Goal: Task Accomplishment & Management: Use online tool/utility

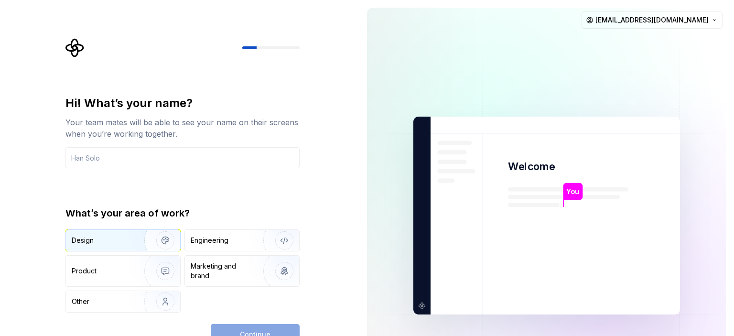
click at [118, 246] on div "Design" at bounding box center [123, 240] width 114 height 21
click at [241, 331] on div "Continue" at bounding box center [255, 334] width 89 height 21
click at [180, 161] on input "text" at bounding box center [183, 157] width 234 height 21
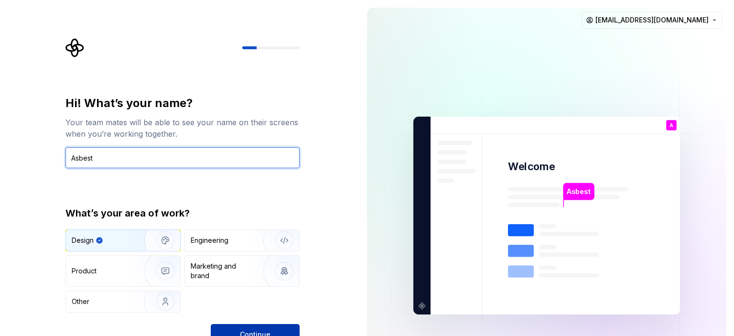
type input "Asbest"
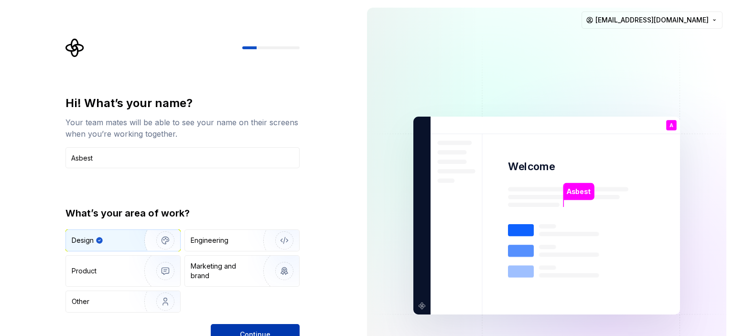
click at [274, 325] on button "Continue" at bounding box center [255, 334] width 89 height 21
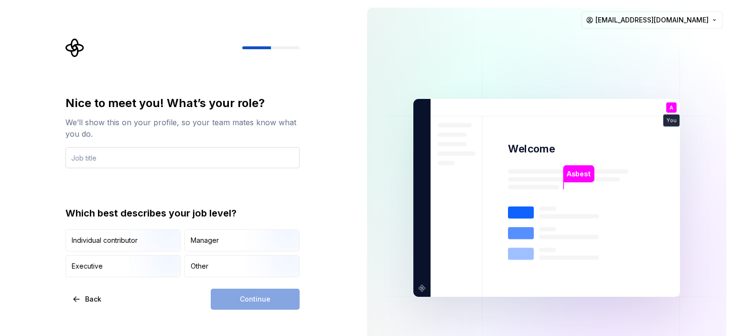
click at [223, 160] on input "text" at bounding box center [183, 157] width 234 height 21
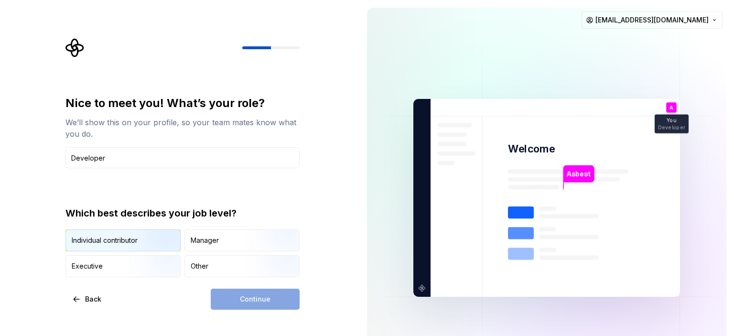
type input "Developer"
click at [137, 239] on img "button" at bounding box center [157, 252] width 61 height 64
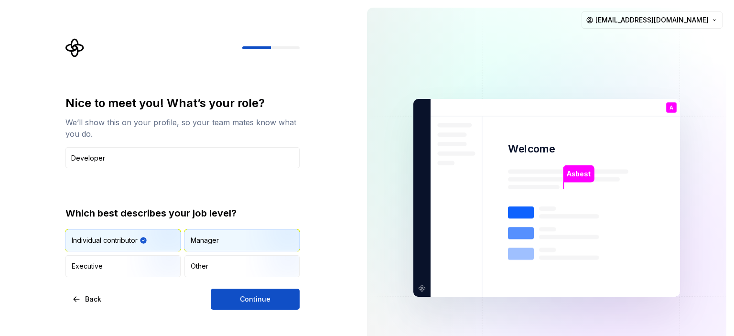
click at [264, 245] on img "button" at bounding box center [276, 252] width 61 height 64
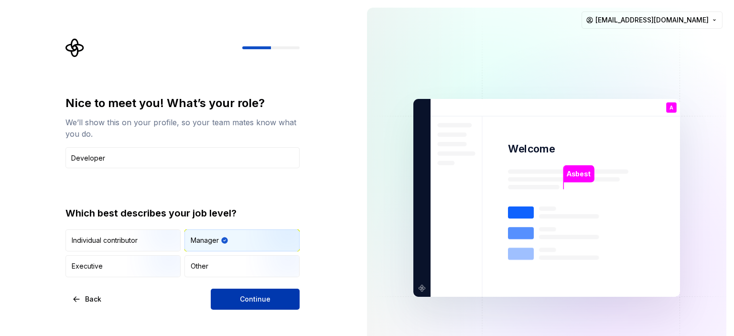
click at [261, 295] on span "Continue" at bounding box center [255, 300] width 31 height 10
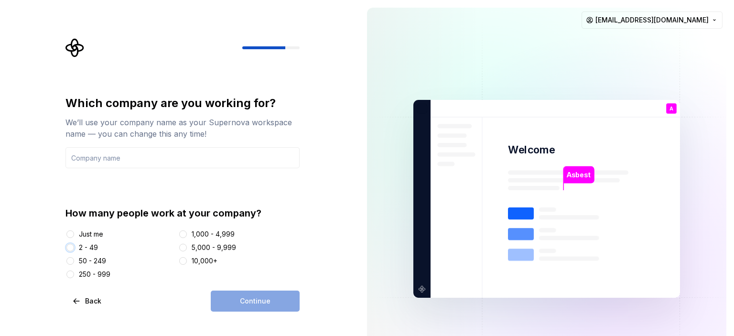
click at [71, 248] on button "2 - 49" at bounding box center [70, 248] width 8 height 8
click at [147, 163] on input "text" at bounding box center [183, 157] width 234 height 21
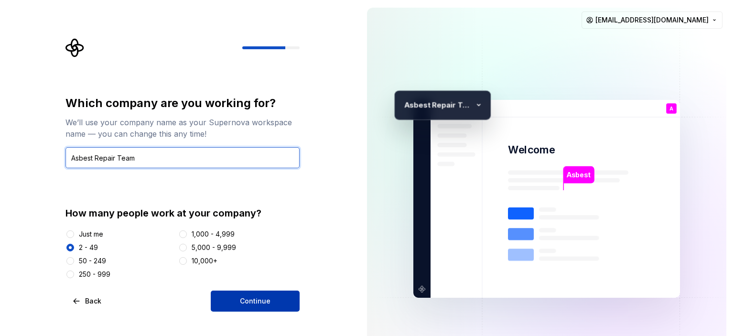
type input "Asbest Repair Team"
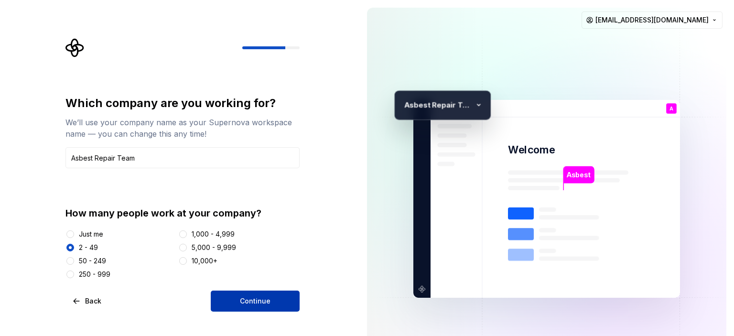
click at [244, 293] on button "Continue" at bounding box center [255, 301] width 89 height 21
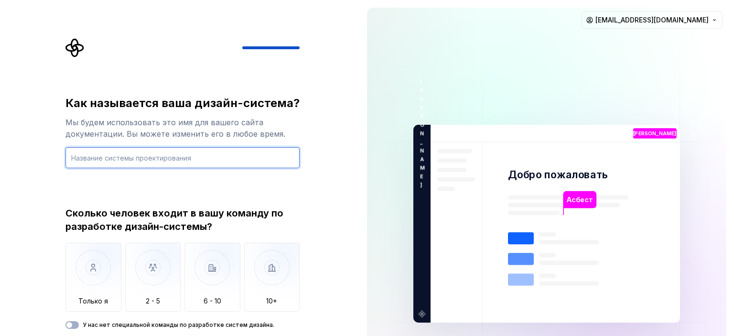
click at [245, 157] on input "text" at bounding box center [183, 157] width 234 height 21
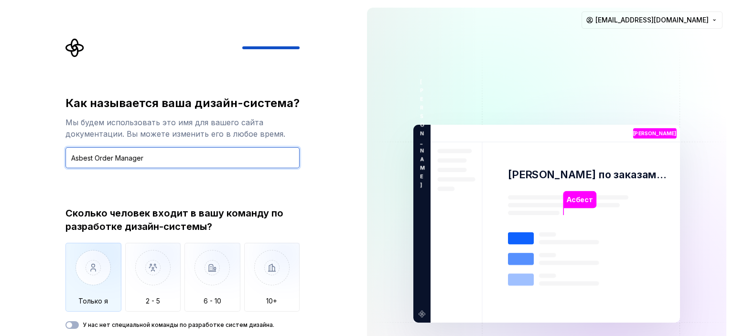
type input "Asbest Order Manager"
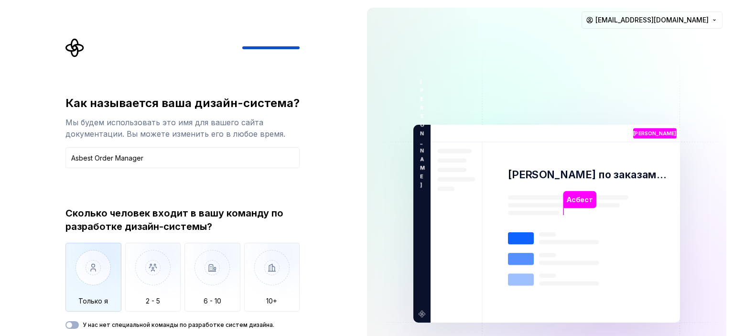
click at [99, 264] on img "button" at bounding box center [94, 275] width 56 height 64
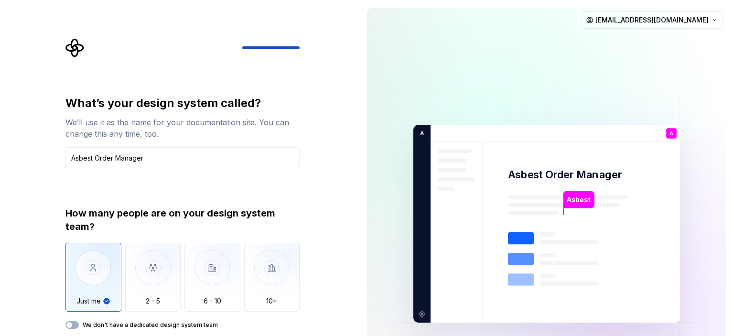
click at [330, 252] on div "What’s your design system called? We’ll use it as the name for your documentati…" at bounding box center [180, 224] width 360 height 448
click at [73, 322] on button "We don't have a dedicated design system team" at bounding box center [72, 325] width 13 height 8
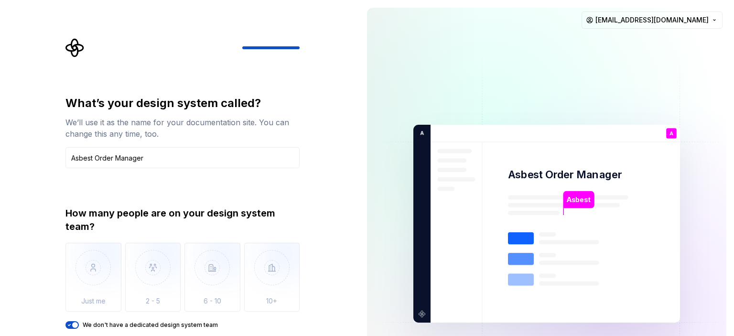
click at [73, 322] on button "We don't have a dedicated design system team" at bounding box center [72, 325] width 13 height 8
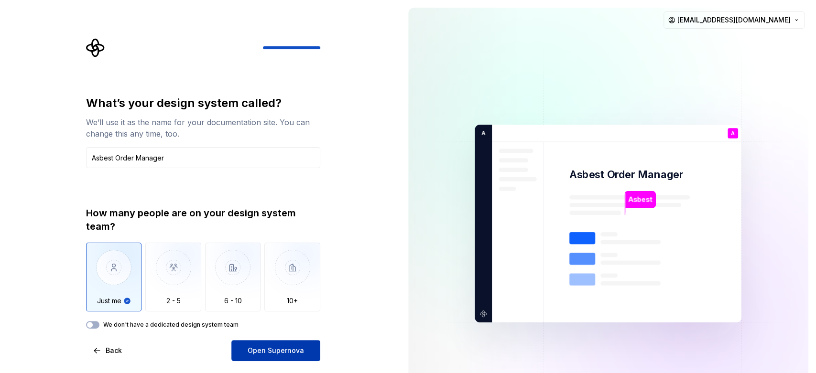
drag, startPoint x: 716, startPoint y: 1, endPoint x: 284, endPoint y: 351, distance: 555.8
click at [284, 336] on span "Open Supernova" at bounding box center [276, 351] width 56 height 10
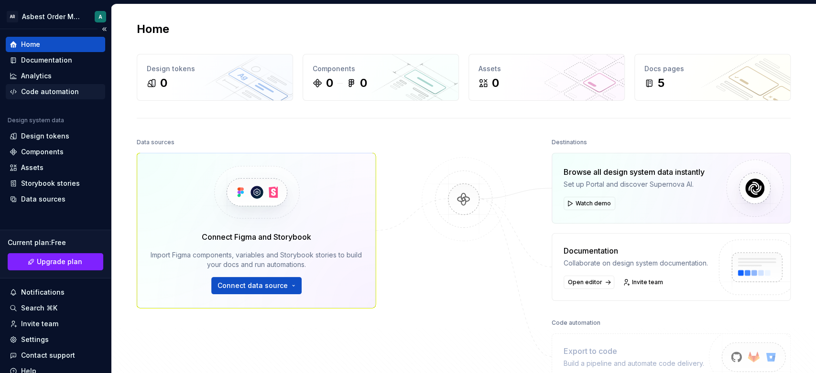
click at [46, 89] on div "Code automation" at bounding box center [50, 92] width 58 height 10
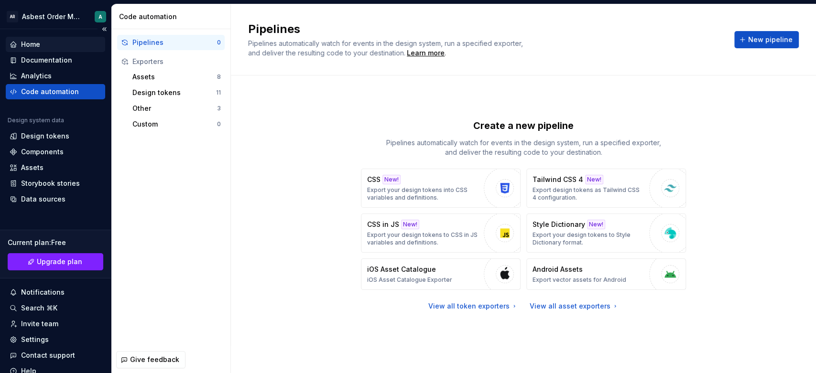
click at [59, 45] on div "Home" at bounding box center [56, 45] width 92 height 10
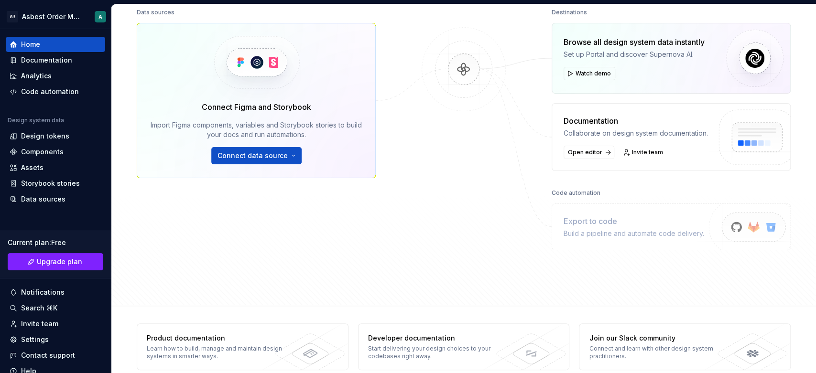
scroll to position [143, 0]
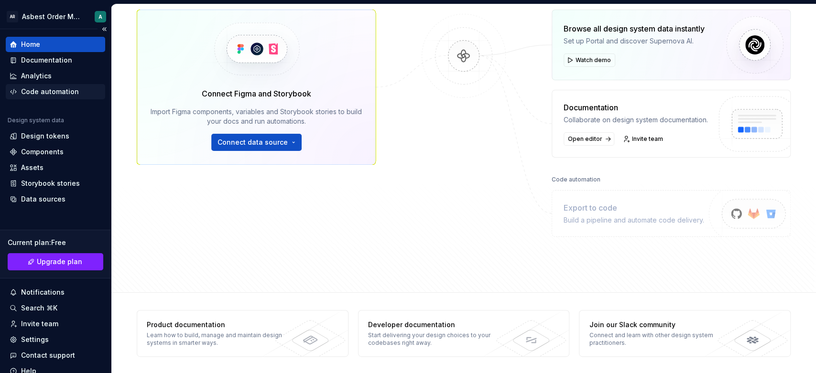
click at [65, 94] on div "Code automation" at bounding box center [50, 92] width 58 height 10
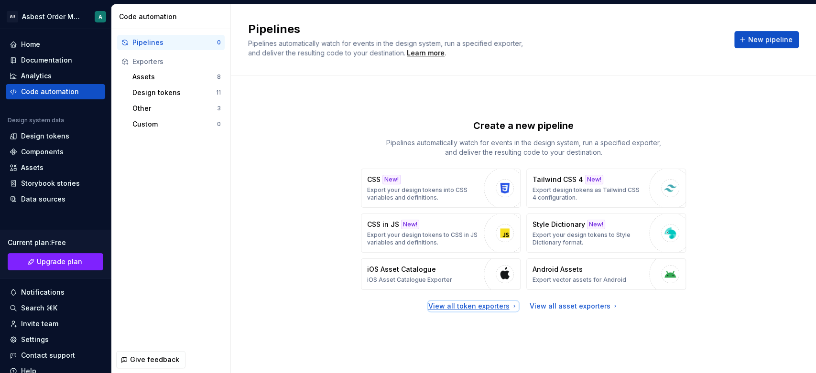
click at [494, 306] on div "View all token exporters" at bounding box center [473, 307] width 90 height 10
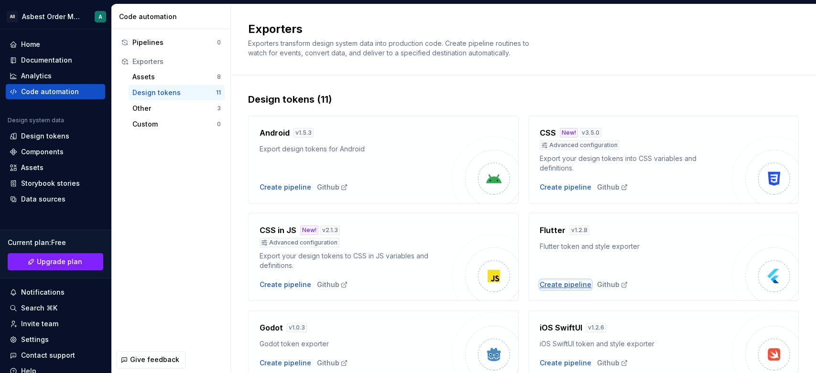
click at [564, 288] on div "Create pipeline" at bounding box center [566, 285] width 52 height 10
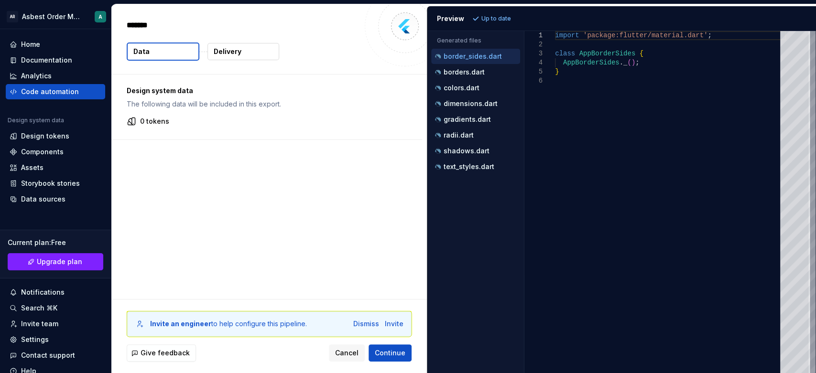
type textarea "*"
click at [301, 178] on div "Design system data The following data will be included in this export. 0 tokens" at bounding box center [269, 187] width 316 height 225
click at [392, 336] on span "Continue" at bounding box center [390, 354] width 31 height 10
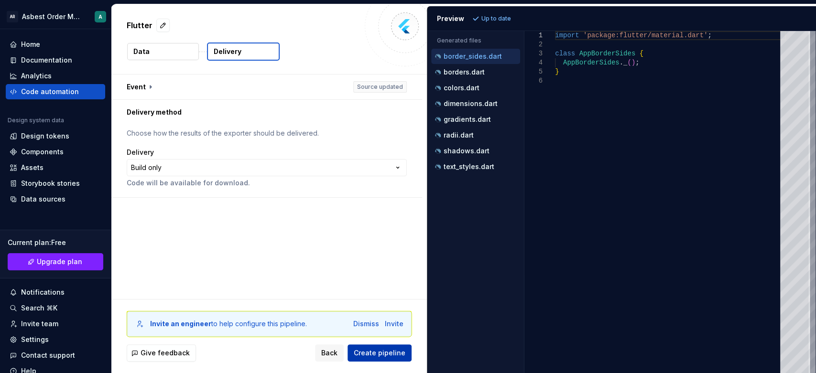
click at [392, 336] on span "Create pipeline" at bounding box center [380, 354] width 52 height 10
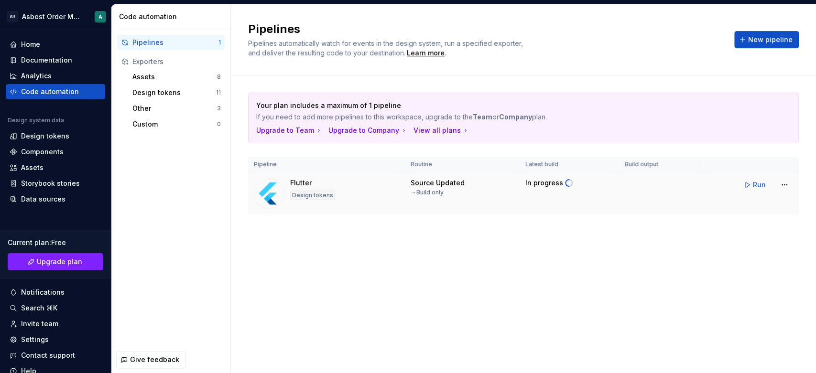
click at [399, 183] on div "Flutter Design tokens" at bounding box center [326, 193] width 145 height 31
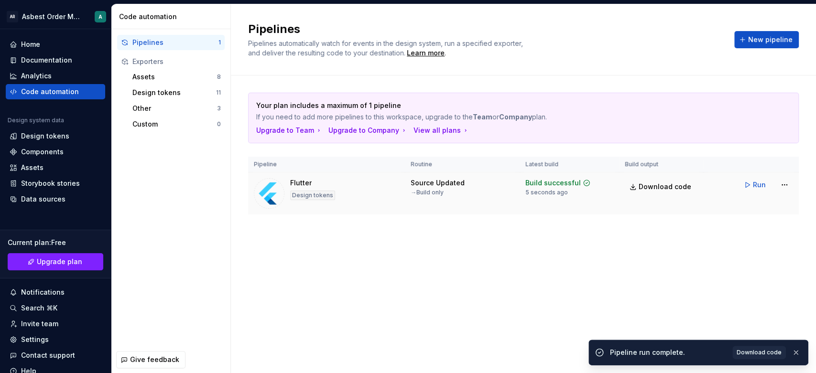
click at [399, 183] on div "Flutter Design tokens" at bounding box center [326, 193] width 145 height 31
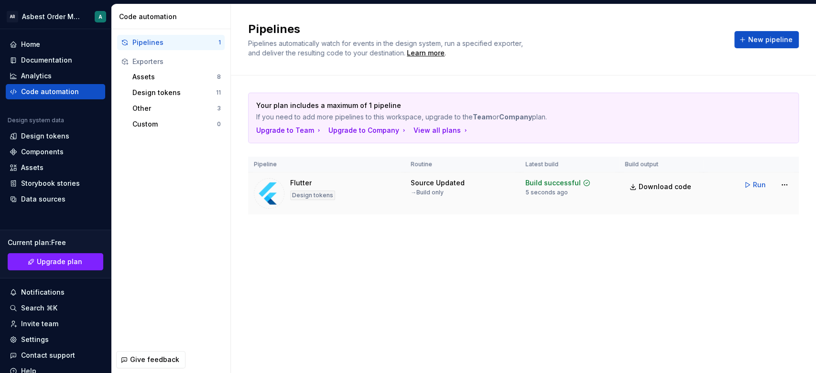
click at [293, 182] on div "Flutter" at bounding box center [301, 183] width 22 height 10
click at [427, 155] on div "Your plan includes a maximum of 1 pipeline If you need to add more pipelines to…" at bounding box center [523, 154] width 551 height 122
click at [449, 206] on td "Source Updated → Build only" at bounding box center [462, 194] width 115 height 43
click at [734, 186] on html "Исходный текст Оцените этот перевод Ваш отзыв поможет нам улучшить Google Перев…" at bounding box center [408, 186] width 816 height 373
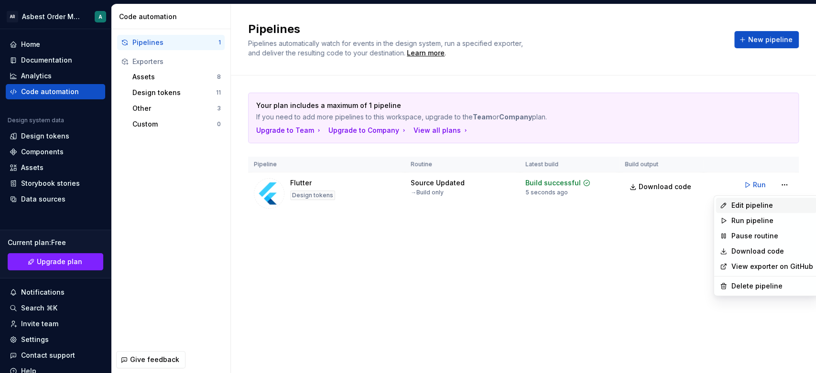
click at [734, 202] on div "Edit pipeline" at bounding box center [772, 206] width 82 height 10
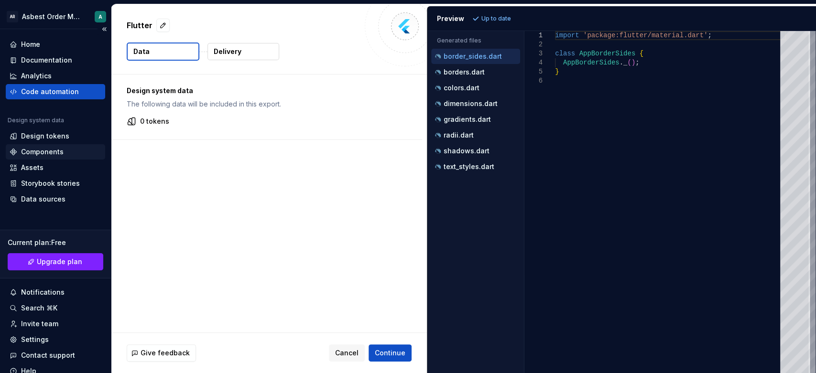
click at [52, 152] on div "Components" at bounding box center [42, 152] width 43 height 10
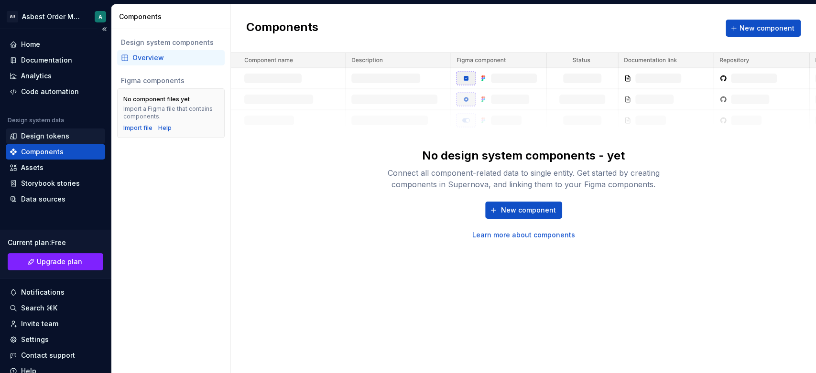
click at [77, 137] on div "Design tokens" at bounding box center [56, 136] width 92 height 10
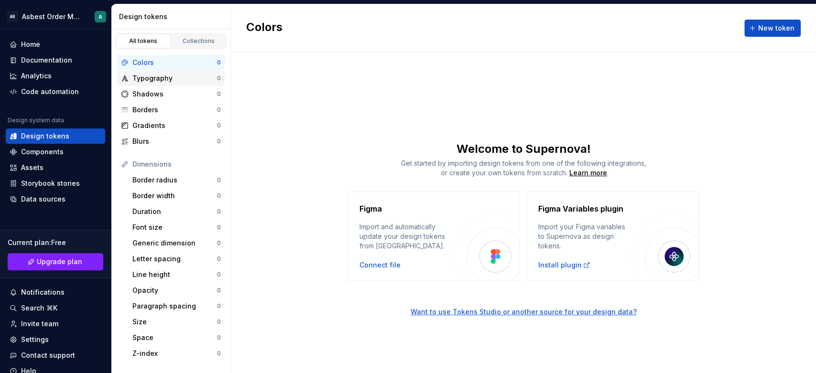
click at [191, 79] on div "Typography" at bounding box center [174, 79] width 85 height 10
